Goal: Contribute content: Contribute content

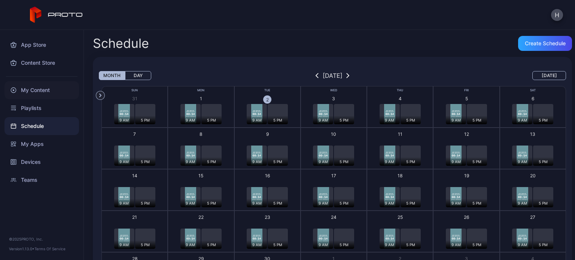
click at [34, 93] on div "My Content" at bounding box center [41, 90] width 74 height 18
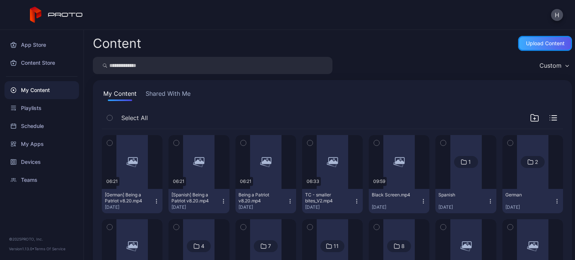
click at [522, 48] on div "Upload Content" at bounding box center [545, 43] width 54 height 15
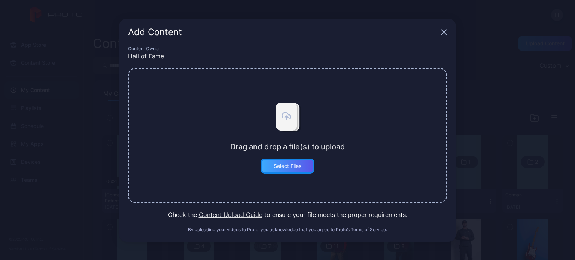
click at [283, 161] on div "Select Files" at bounding box center [287, 166] width 54 height 15
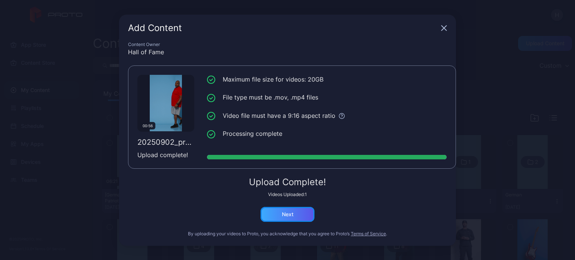
click at [284, 208] on div "Next" at bounding box center [287, 214] width 54 height 15
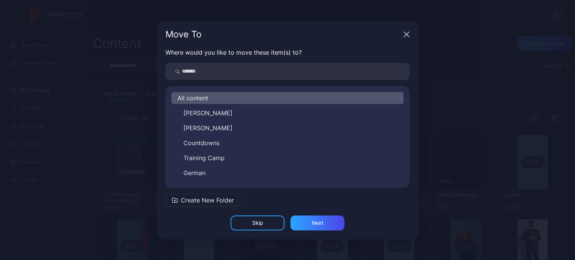
scroll to position [12, 0]
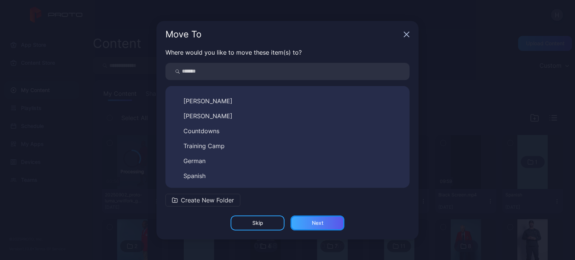
click at [331, 220] on div "Next" at bounding box center [317, 223] width 54 height 15
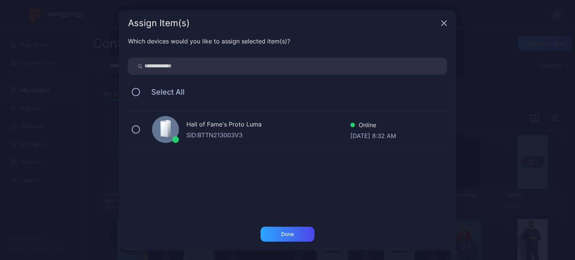
click at [207, 129] on div "Hall of Fame's Proto Luma" at bounding box center [268, 125] width 164 height 11
click at [280, 232] on div "Done" at bounding box center [287, 234] width 54 height 15
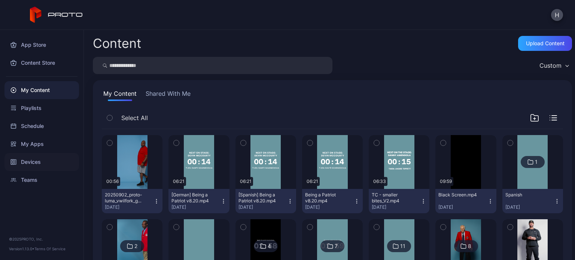
click at [19, 158] on div "Devices" at bounding box center [41, 162] width 74 height 18
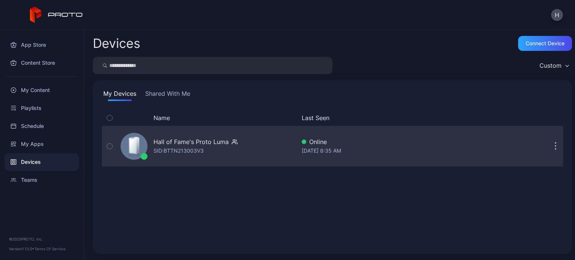
click at [132, 144] on icon at bounding box center [133, 145] width 6 height 15
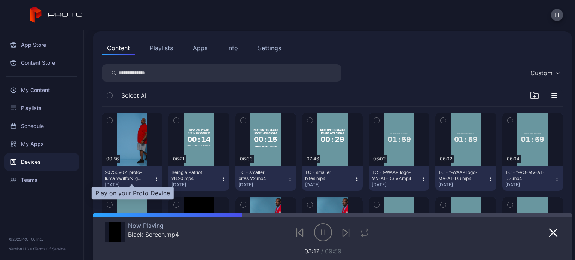
scroll to position [37, 0]
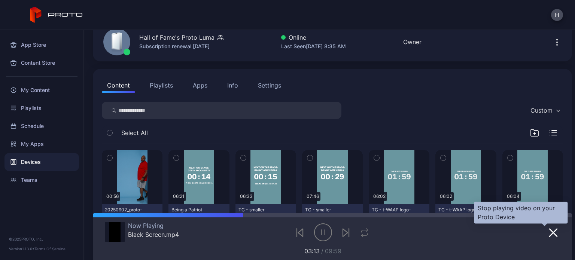
drag, startPoint x: 547, startPoint y: 232, endPoint x: 543, endPoint y: 231, distance: 3.8
click at [549, 232] on icon "button" at bounding box center [553, 232] width 9 height 9
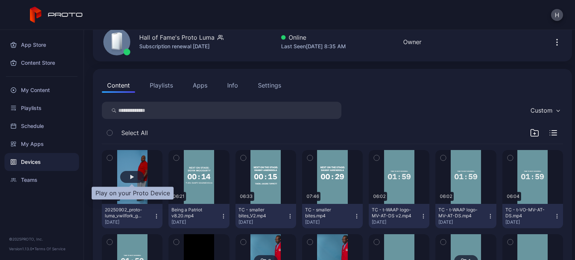
click at [132, 173] on div "button" at bounding box center [132, 177] width 24 height 12
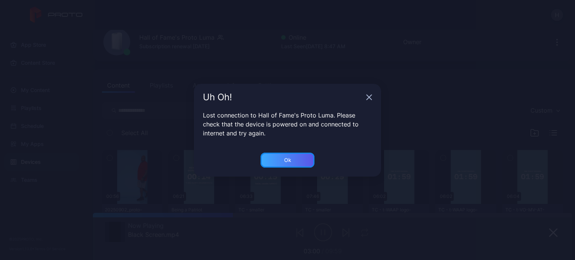
click at [300, 155] on div "Ok" at bounding box center [287, 160] width 54 height 15
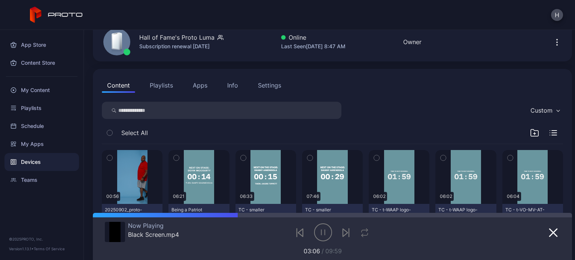
scroll to position [75, 0]
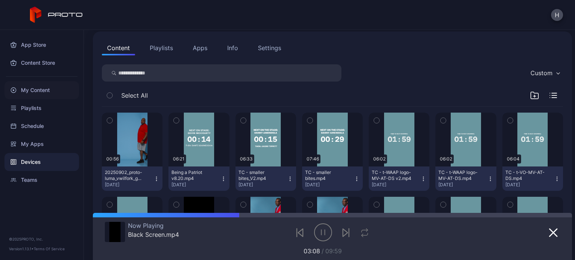
click at [44, 88] on div "My Content" at bounding box center [41, 90] width 74 height 18
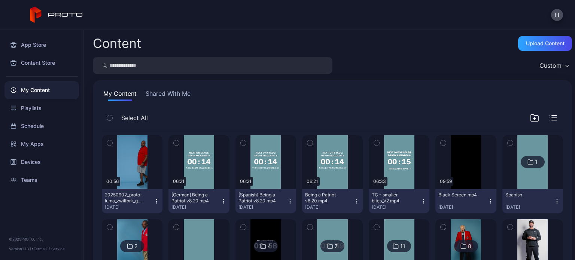
click at [154, 198] on icon "button" at bounding box center [156, 201] width 6 height 6
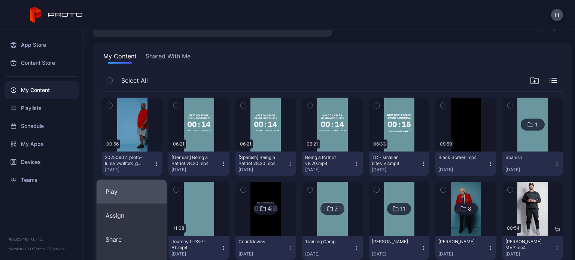
scroll to position [75, 0]
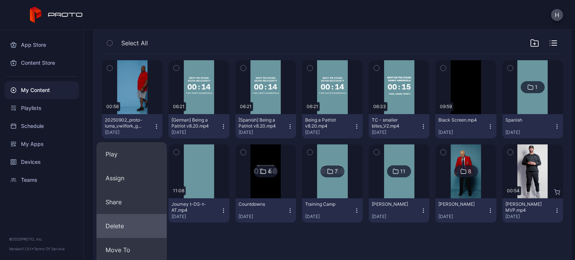
click at [116, 229] on button "Delete" at bounding box center [132, 226] width 70 height 24
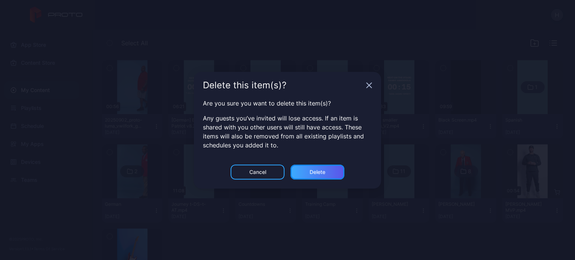
click at [320, 172] on div "Delete" at bounding box center [317, 172] width 16 height 6
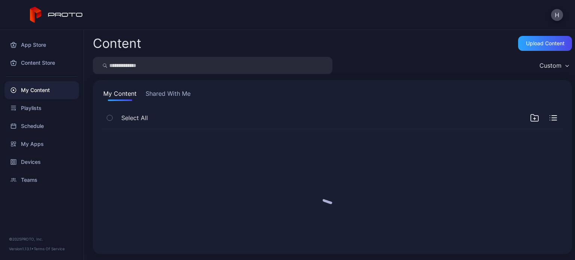
scroll to position [0, 0]
